Goal: Information Seeking & Learning: Learn about a topic

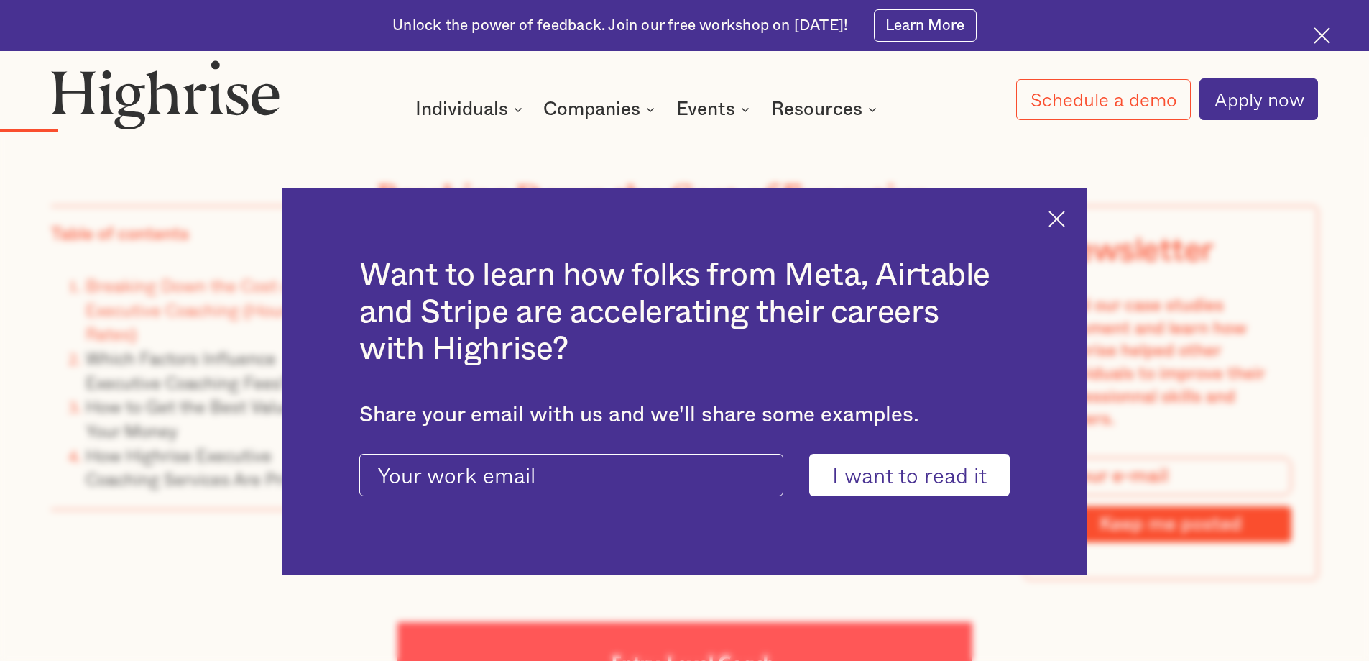
scroll to position [2372, 0]
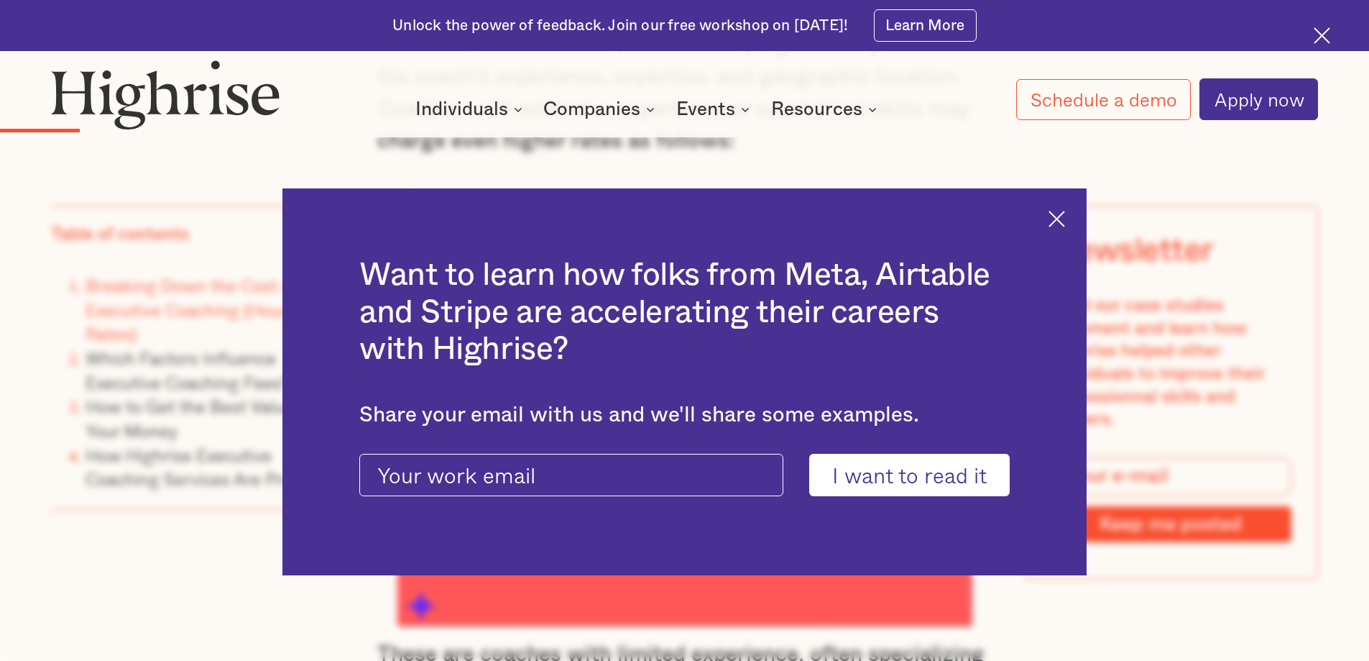
click at [1084, 206] on div "Want to learn how folks from Meta, Airtable and Stripe are accelerating their c…" at bounding box center [685, 381] width 804 height 387
click at [1062, 208] on div "Want to learn how folks from Meta, Airtable and Stripe are accelerating their c…" at bounding box center [685, 381] width 804 height 387
click at [1321, 34] on img at bounding box center [1322, 35] width 17 height 17
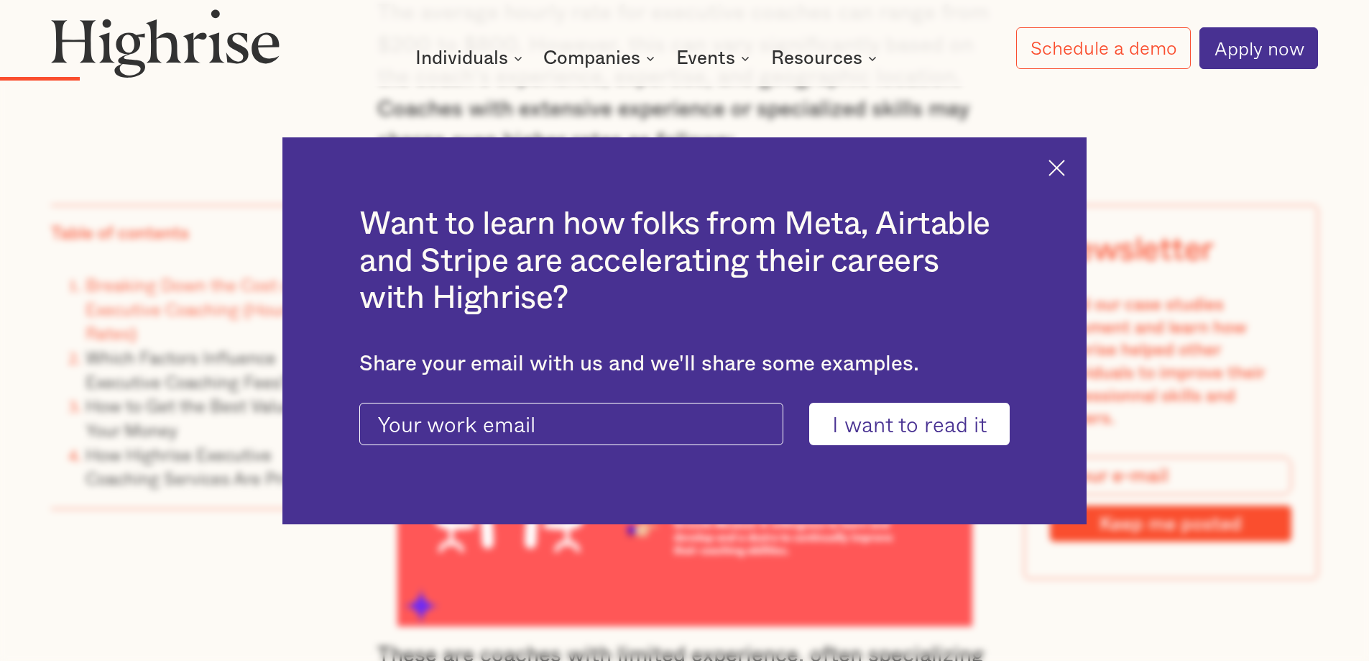
click at [1065, 164] on img at bounding box center [1057, 167] width 17 height 17
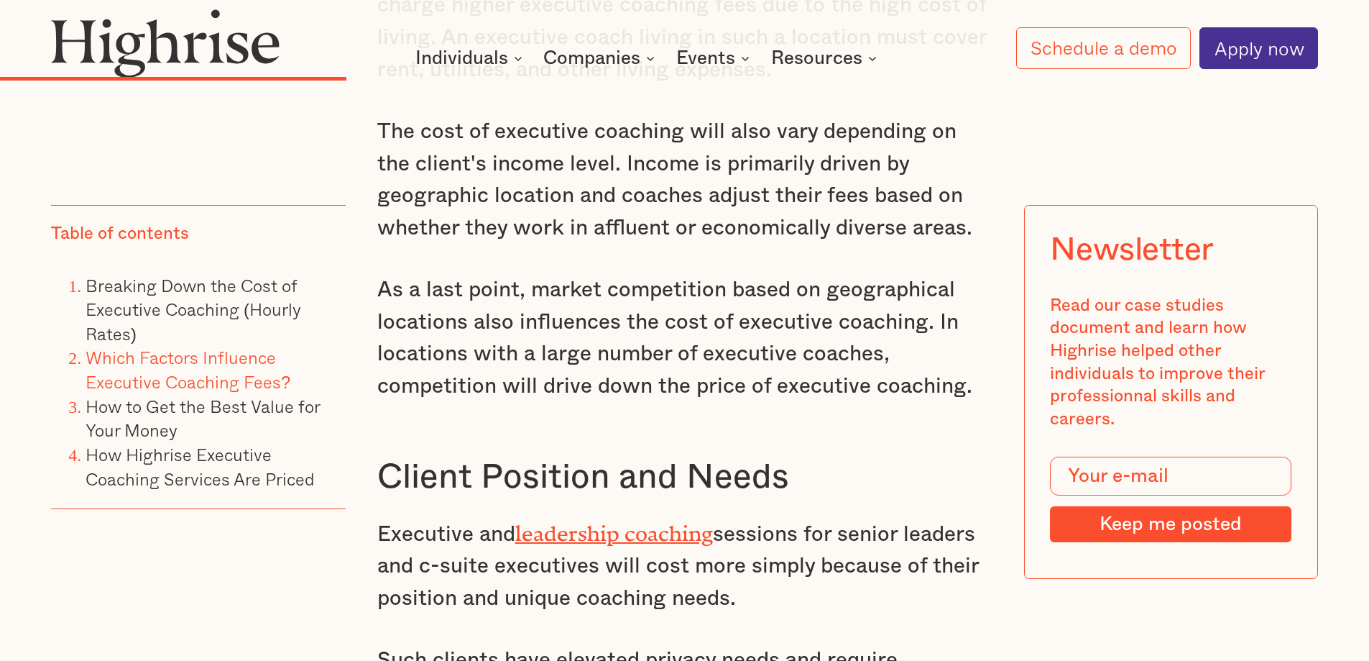
scroll to position [5699, 0]
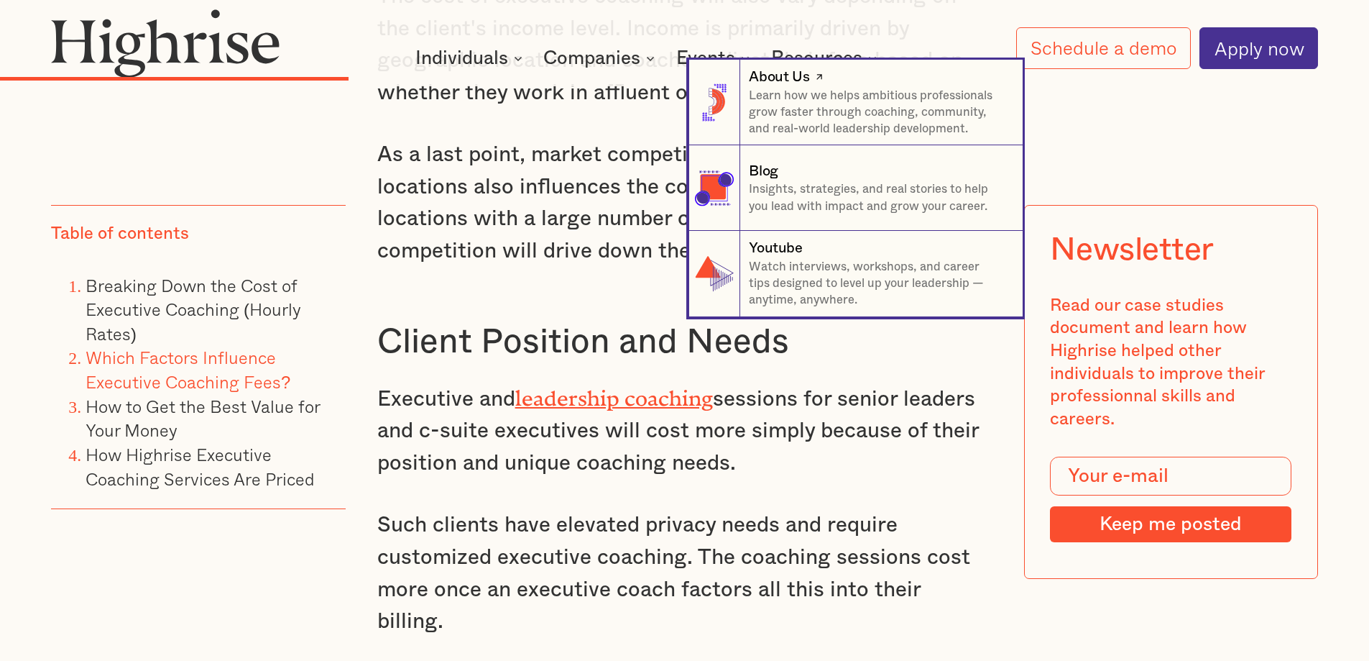
click at [824, 96] on p "Learn how we helps ambitious professionals grow faster through coaching, commun…" at bounding box center [877, 113] width 257 height 50
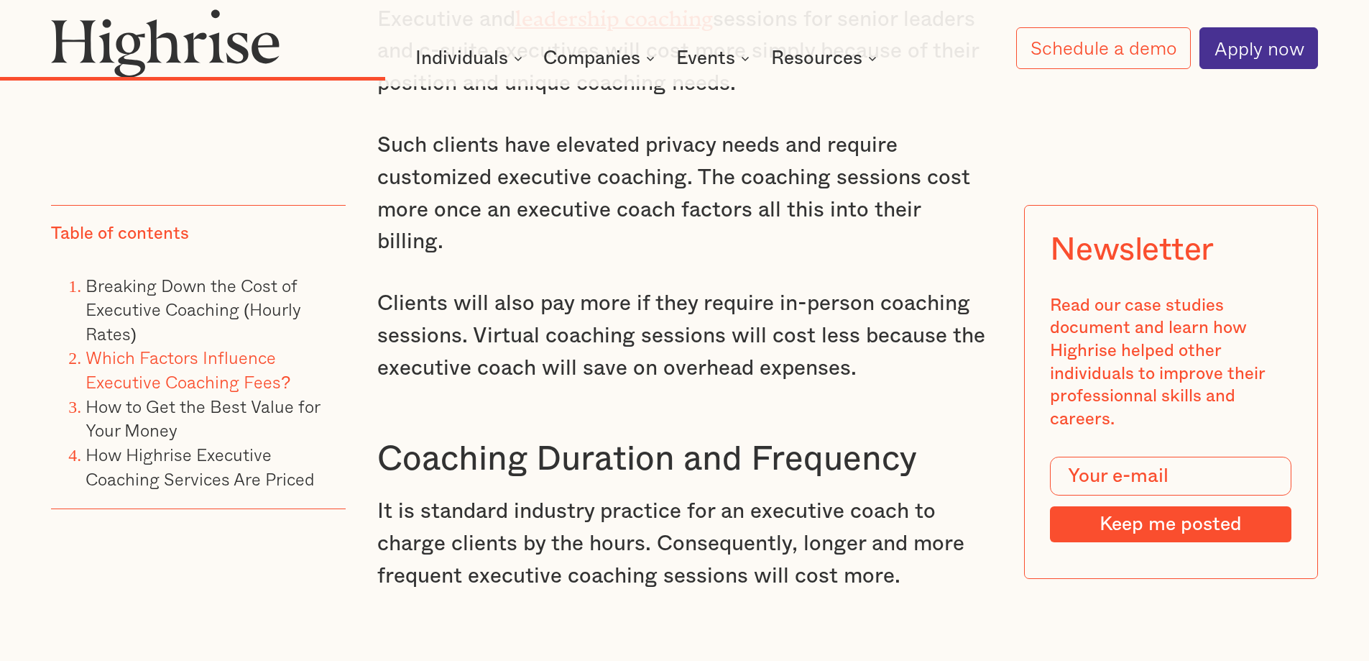
scroll to position [6202, 0]
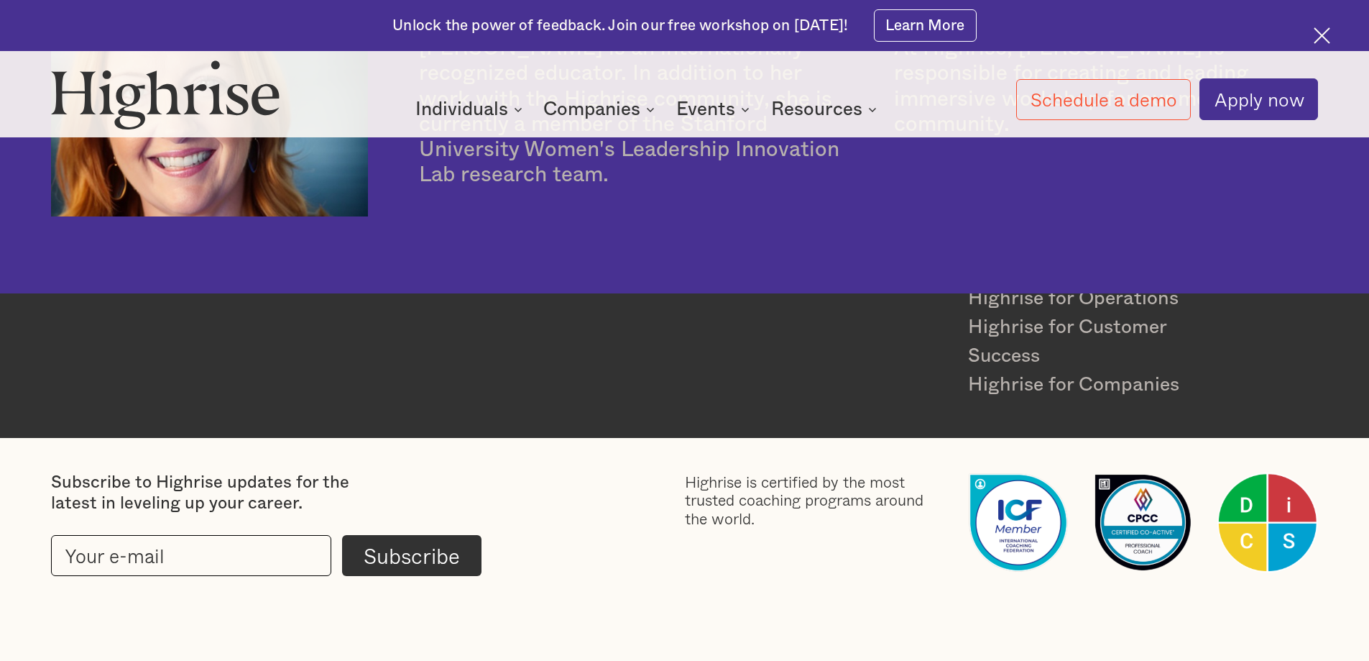
scroll to position [4734, 0]
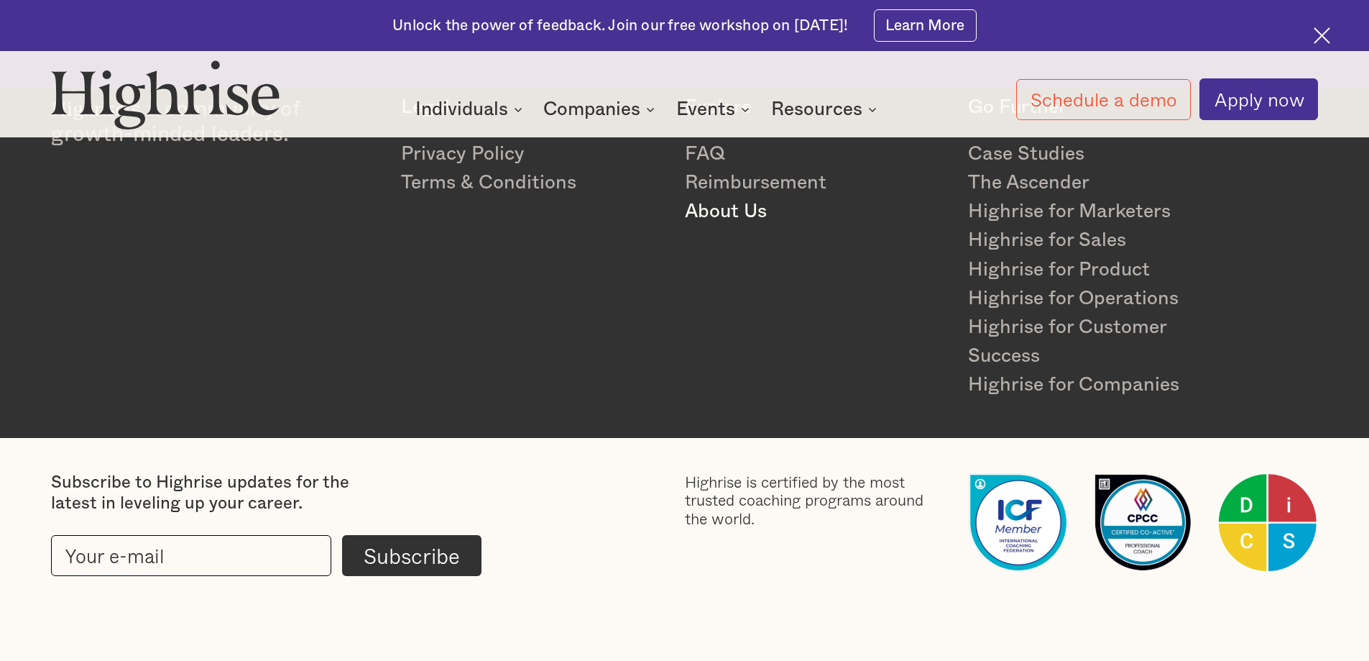
click at [731, 210] on link "About Us" at bounding box center [816, 211] width 262 height 29
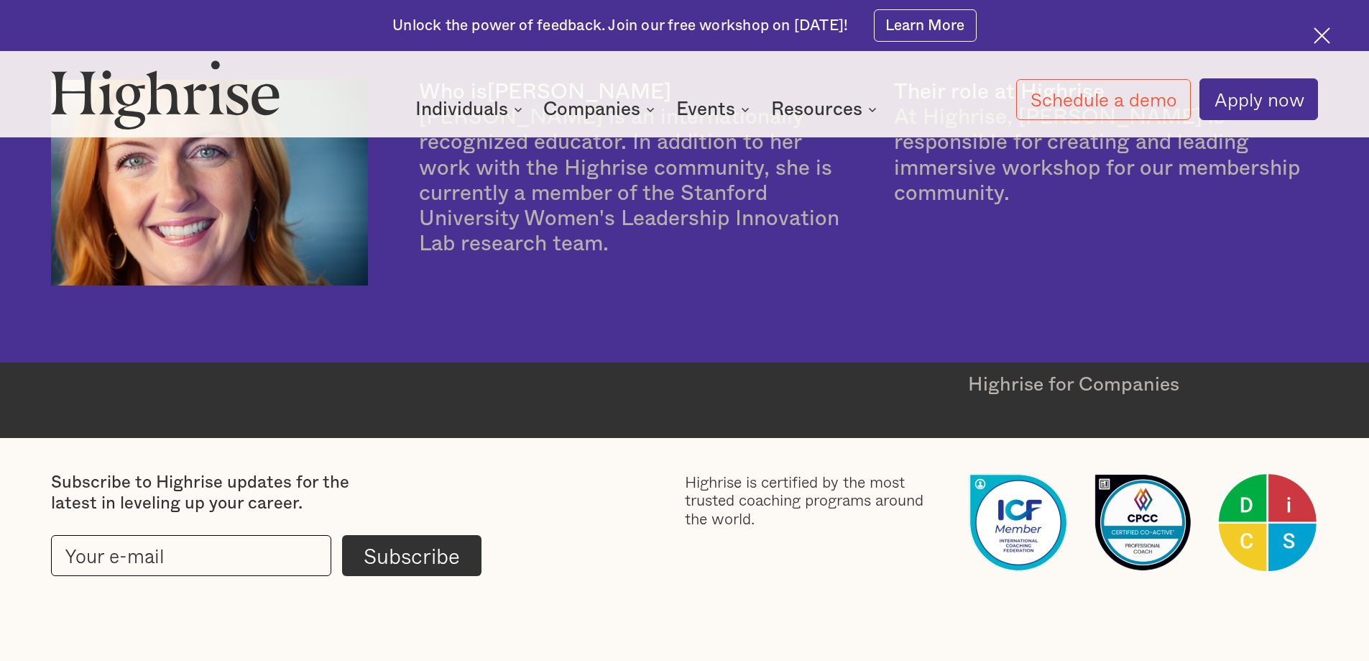
scroll to position [4734, 0]
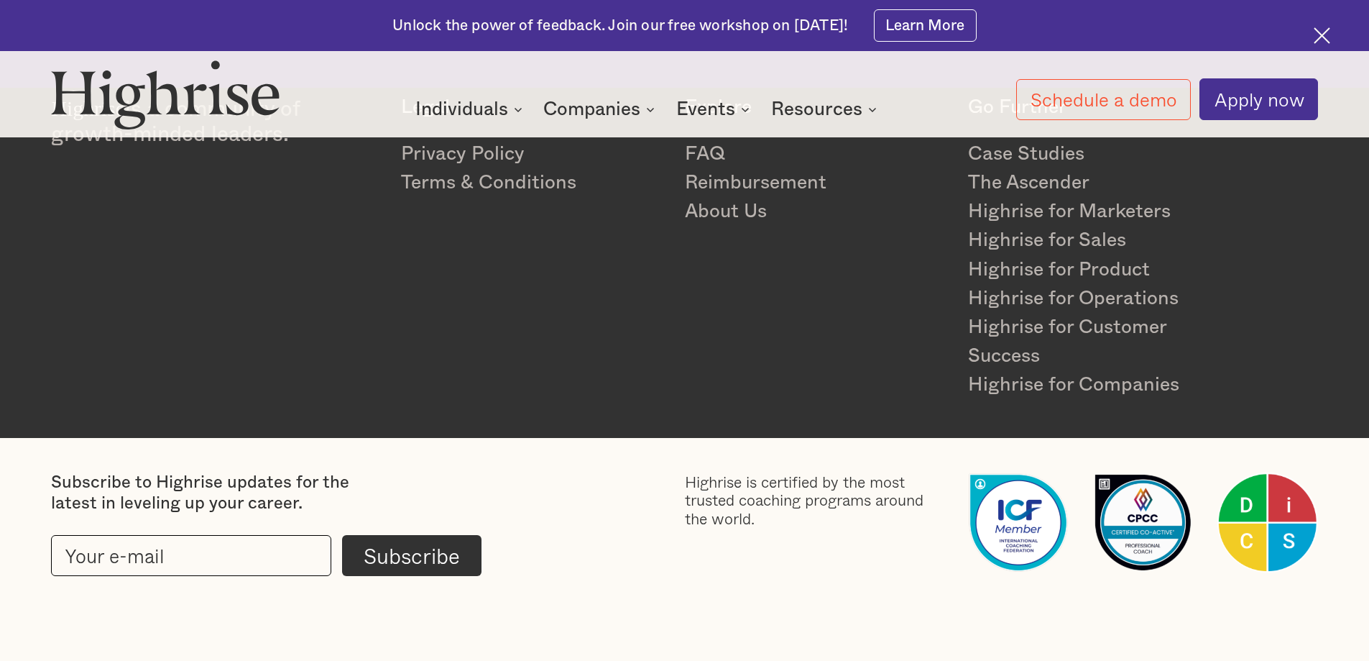
click at [1261, 505] on img at bounding box center [1268, 522] width 100 height 100
